Goal: Transaction & Acquisition: Purchase product/service

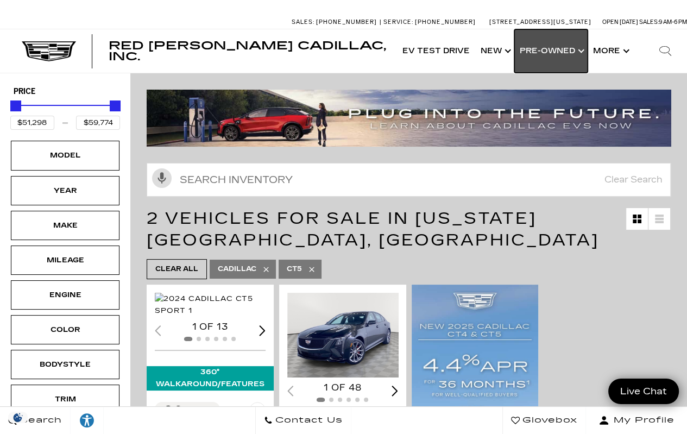
click at [538, 53] on link "Show Pre-Owned" at bounding box center [550, 50] width 73 height 43
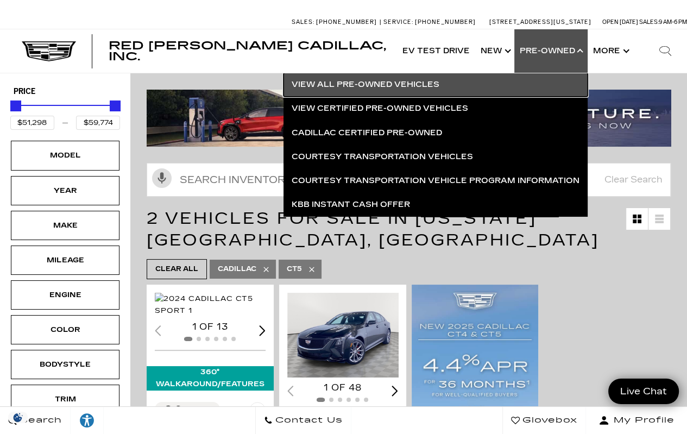
click at [365, 86] on link "View All Pre-Owned Vehicles" at bounding box center [436, 85] width 304 height 24
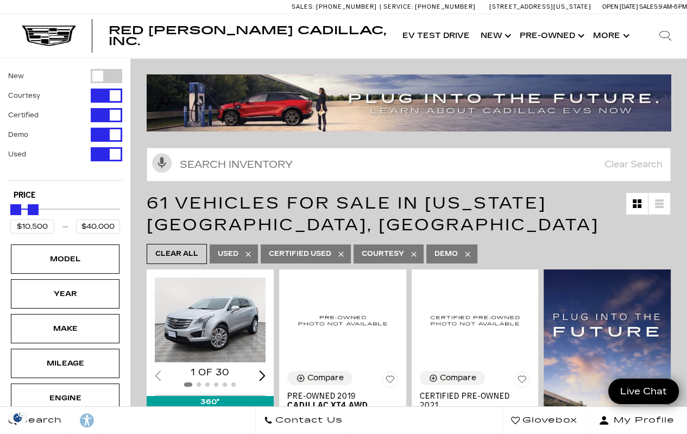
type input "$34,500"
drag, startPoint x: 88, startPoint y: 211, endPoint x: 34, endPoint y: 213, distance: 53.8
click at [34, 213] on div "Maximum Price" at bounding box center [33, 209] width 11 height 11
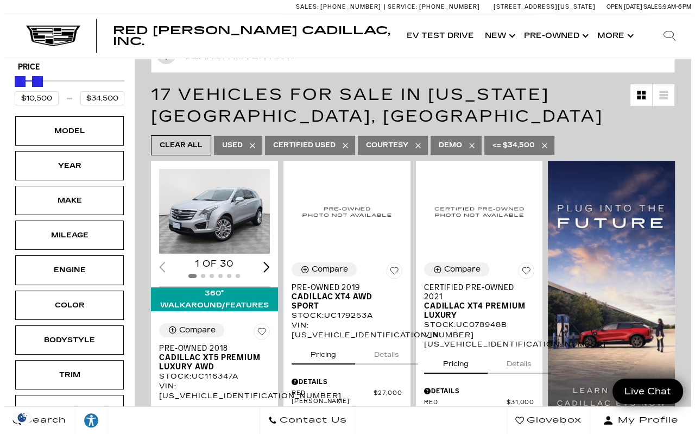
scroll to position [163, 0]
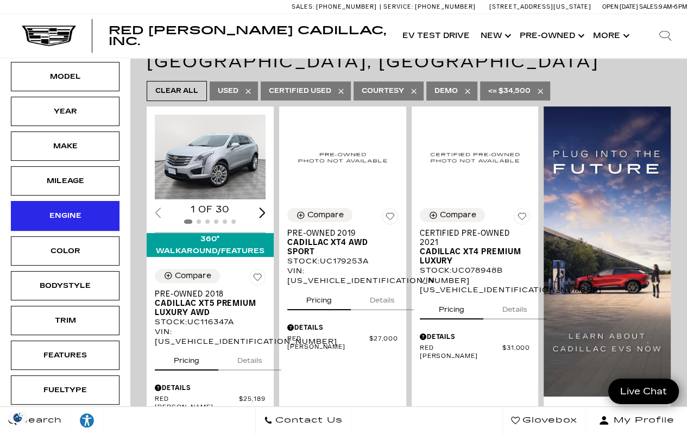
click at [71, 214] on div "Engine" at bounding box center [65, 216] width 54 height 12
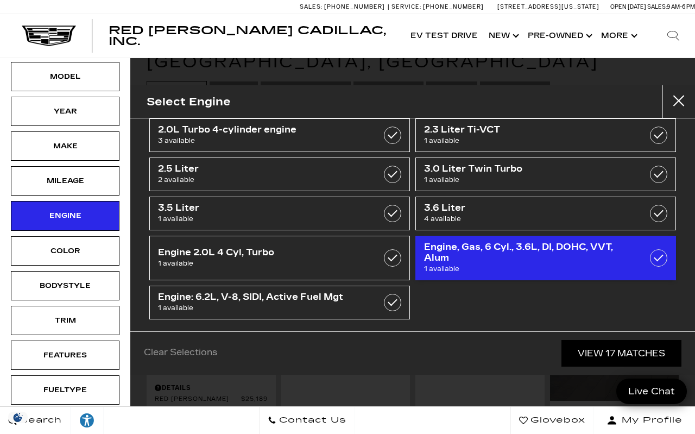
scroll to position [64, 0]
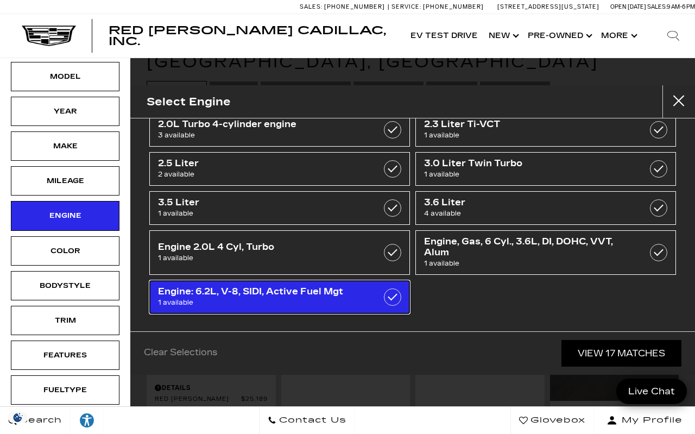
click at [242, 303] on span "1 available" at bounding box center [261, 302] width 207 height 11
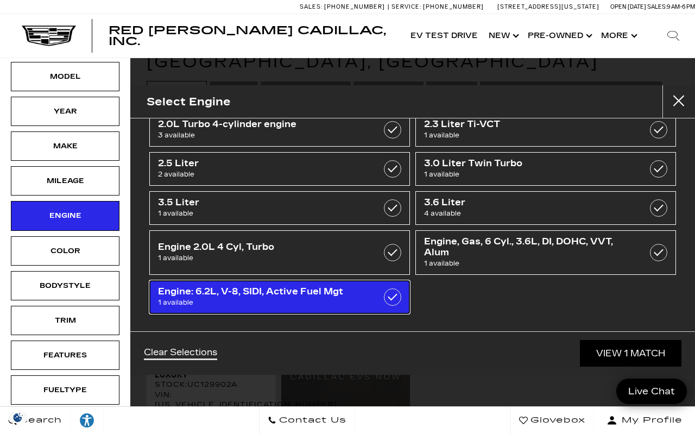
type input "$32,000"
checkbox input "true"
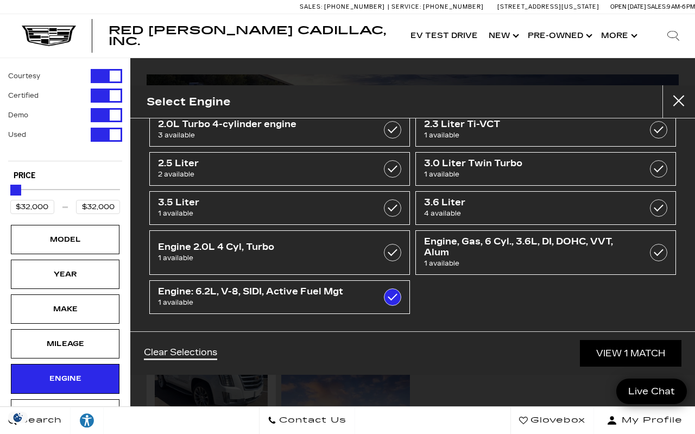
click at [78, 167] on div "Courtesy Certified Demo Used Type Price $32,000 $32,000 Model Year Make Mileage…" at bounding box center [65, 337] width 114 height 536
click at [675, 106] on button "close" at bounding box center [679, 101] width 33 height 33
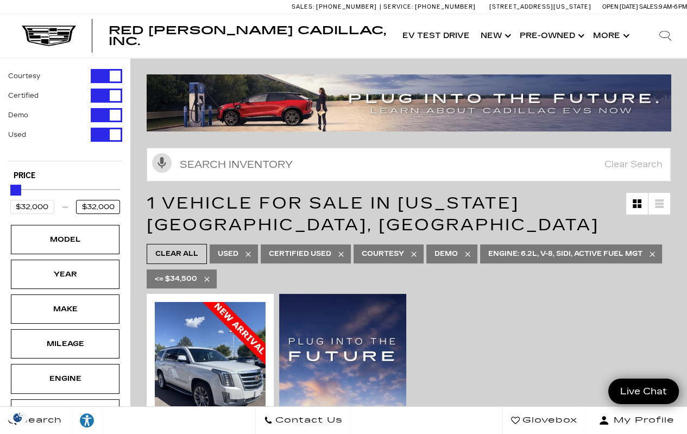
click at [84, 209] on input "$32,000" at bounding box center [98, 207] width 44 height 14
drag, startPoint x: 84, startPoint y: 209, endPoint x: 162, endPoint y: 212, distance: 78.8
click at [45, 206] on input "$32,000" at bounding box center [32, 207] width 44 height 14
drag, startPoint x: 13, startPoint y: 191, endPoint x: 25, endPoint y: 191, distance: 11.9
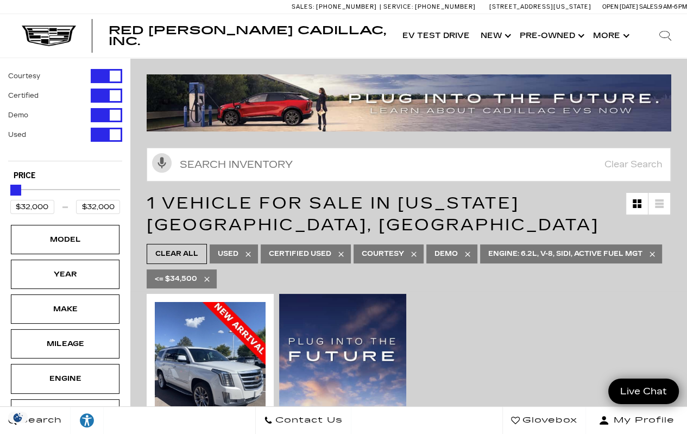
click at [25, 191] on div "Price" at bounding box center [65, 190] width 110 height 19
drag, startPoint x: 13, startPoint y: 190, endPoint x: 52, endPoint y: 195, distance: 38.9
click at [52, 195] on div "Price" at bounding box center [65, 190] width 110 height 19
click at [58, 187] on div "Price" at bounding box center [65, 190] width 110 height 19
drag, startPoint x: 58, startPoint y: 187, endPoint x: 75, endPoint y: 205, distance: 25.0
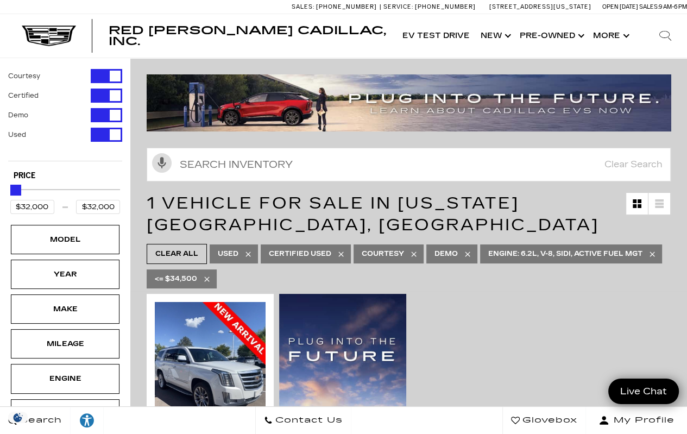
click at [67, 199] on div "Price" at bounding box center [65, 190] width 110 height 19
click at [90, 208] on input "$32,000" at bounding box center [98, 207] width 44 height 14
